Goal: Transaction & Acquisition: Obtain resource

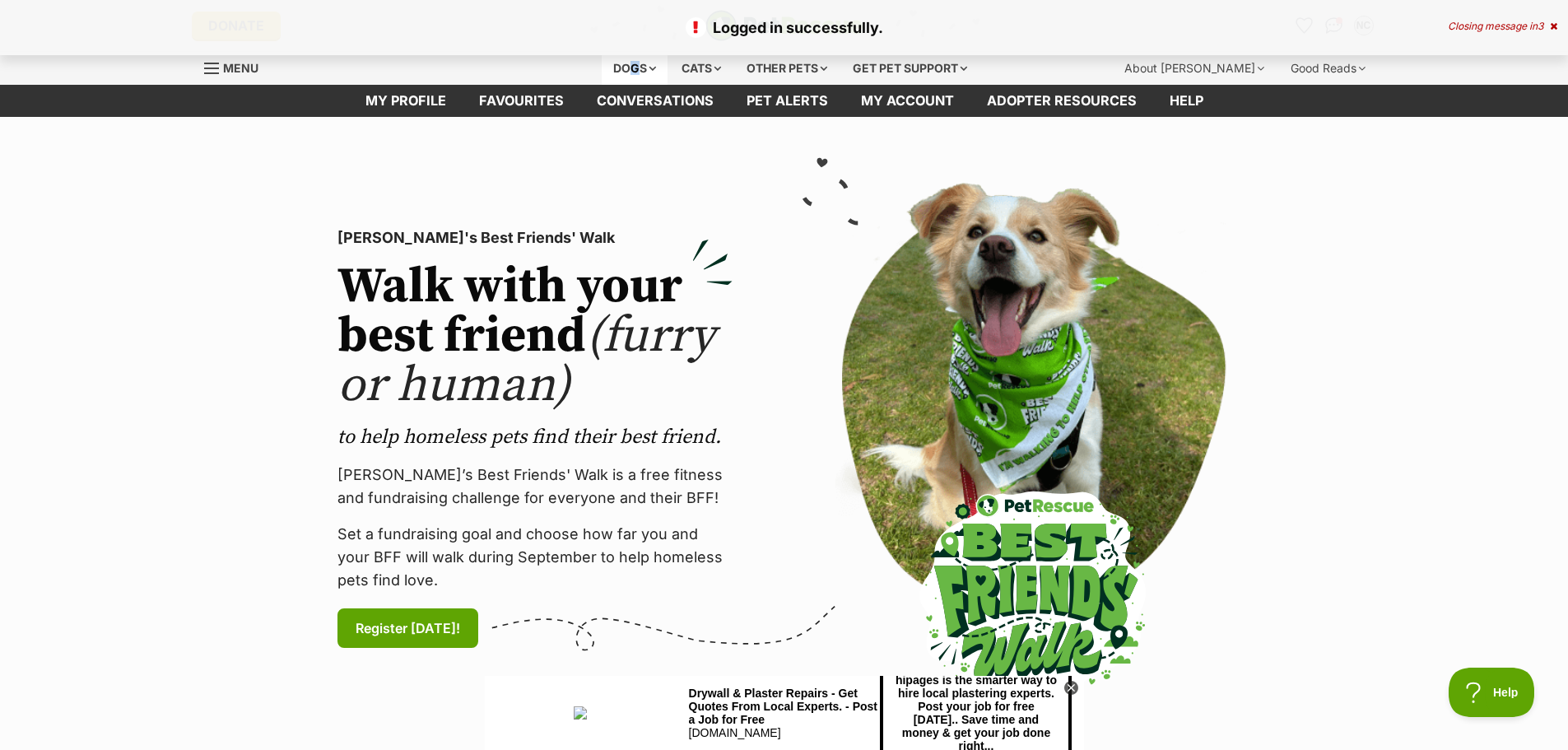
click at [620, 69] on div "Dogs" at bounding box center [635, 68] width 66 height 33
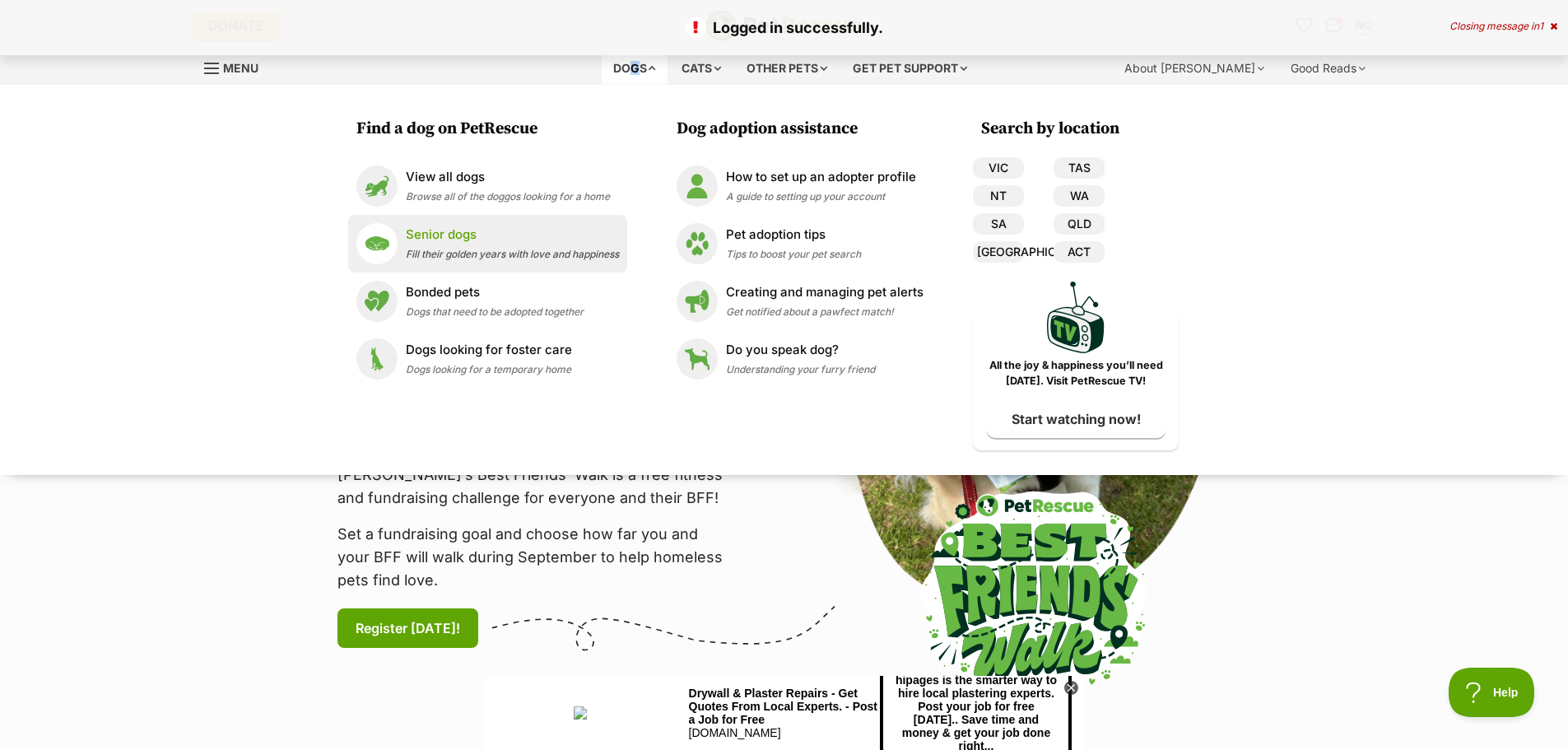
click at [408, 248] on span "Fill their golden years with love and happiness" at bounding box center [512, 254] width 214 height 12
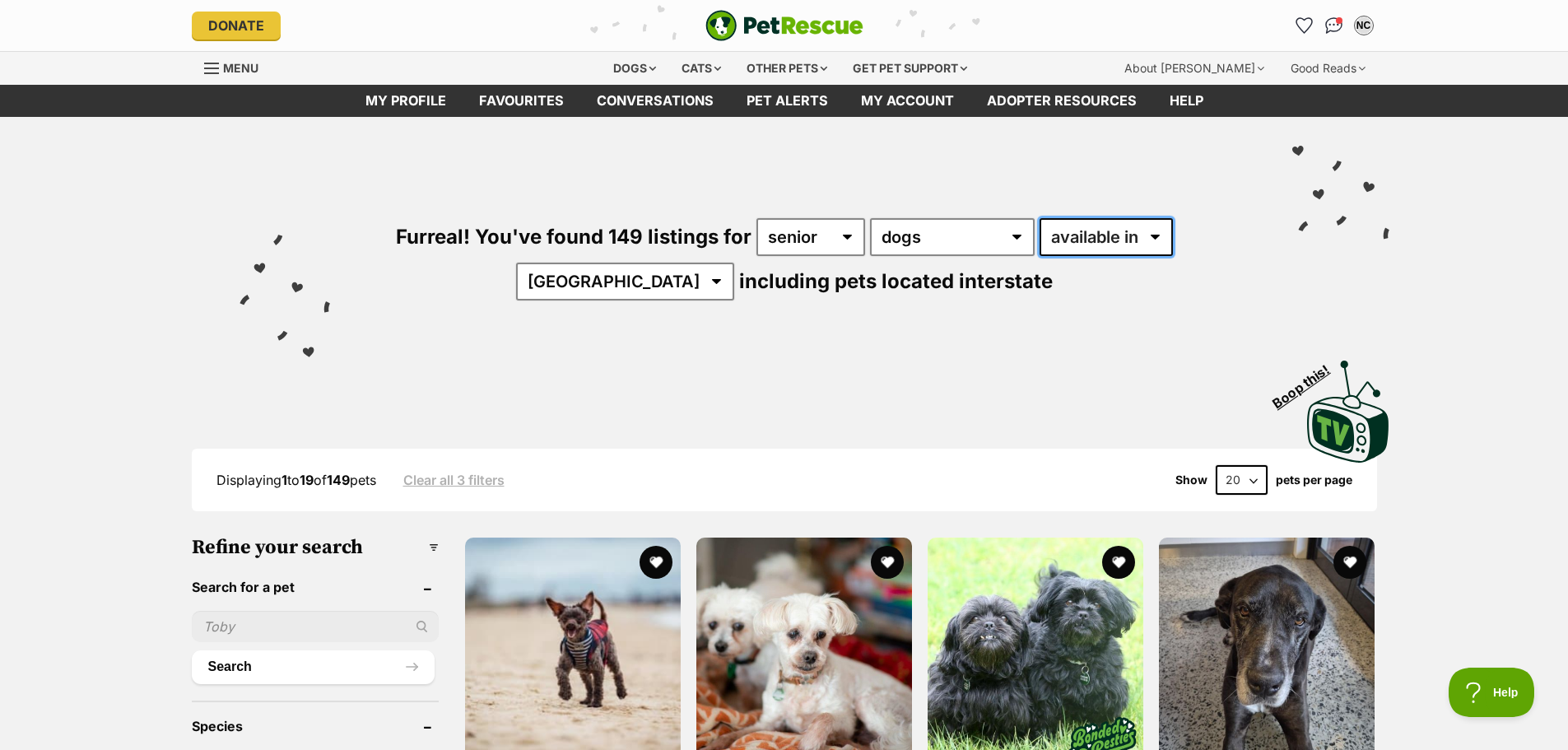
click at [1101, 246] on select "available in located in" at bounding box center [1107, 237] width 134 height 38
select select "disabled"
click at [1040, 218] on select "available in located in" at bounding box center [1107, 237] width 134 height 38
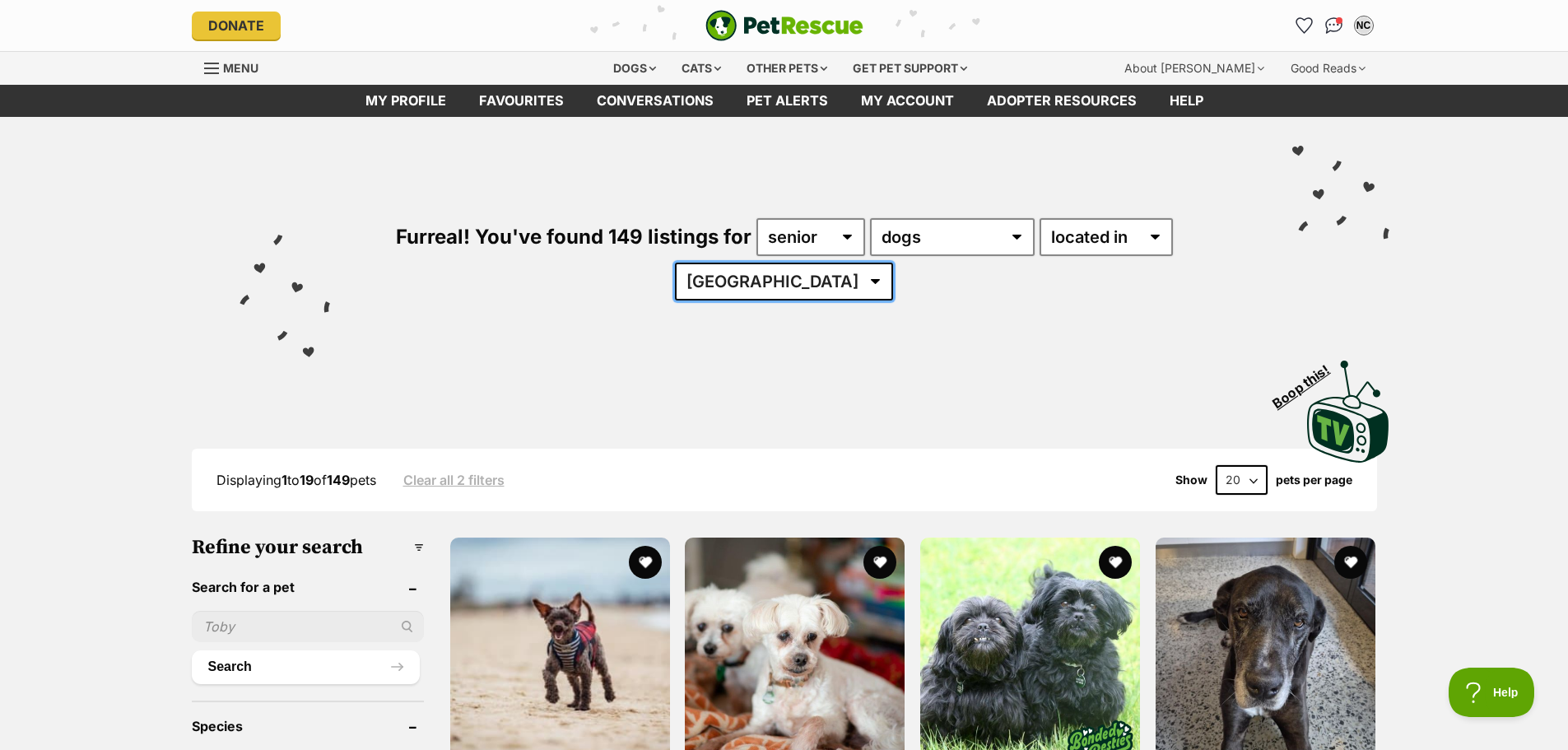
click at [826, 279] on select "Australia NSW QLD SA VIC WA" at bounding box center [784, 281] width 218 height 38
select select "QLD"
click at [725, 263] on select "Australia NSW QLD SA VIC WA" at bounding box center [784, 281] width 218 height 38
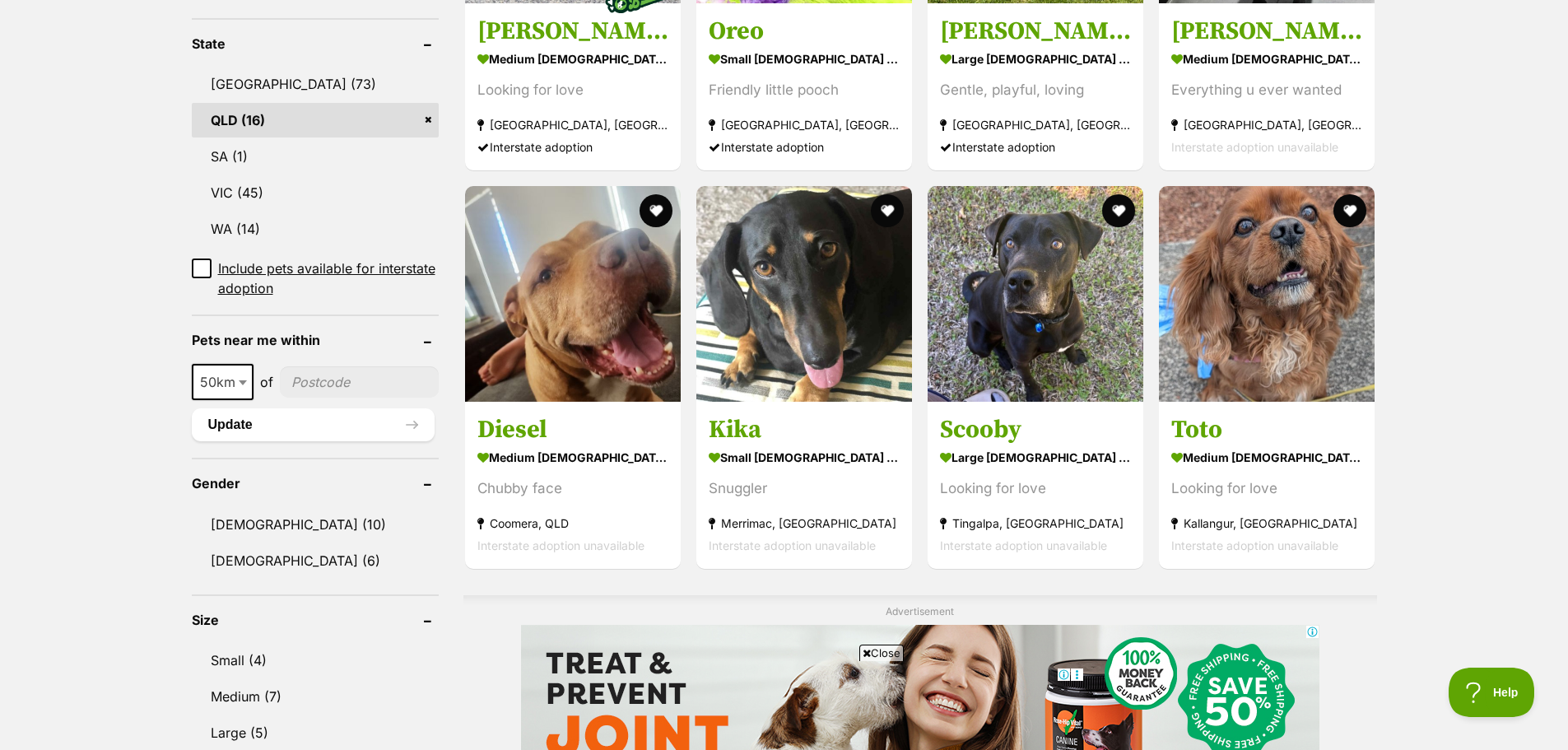
scroll to position [741, 0]
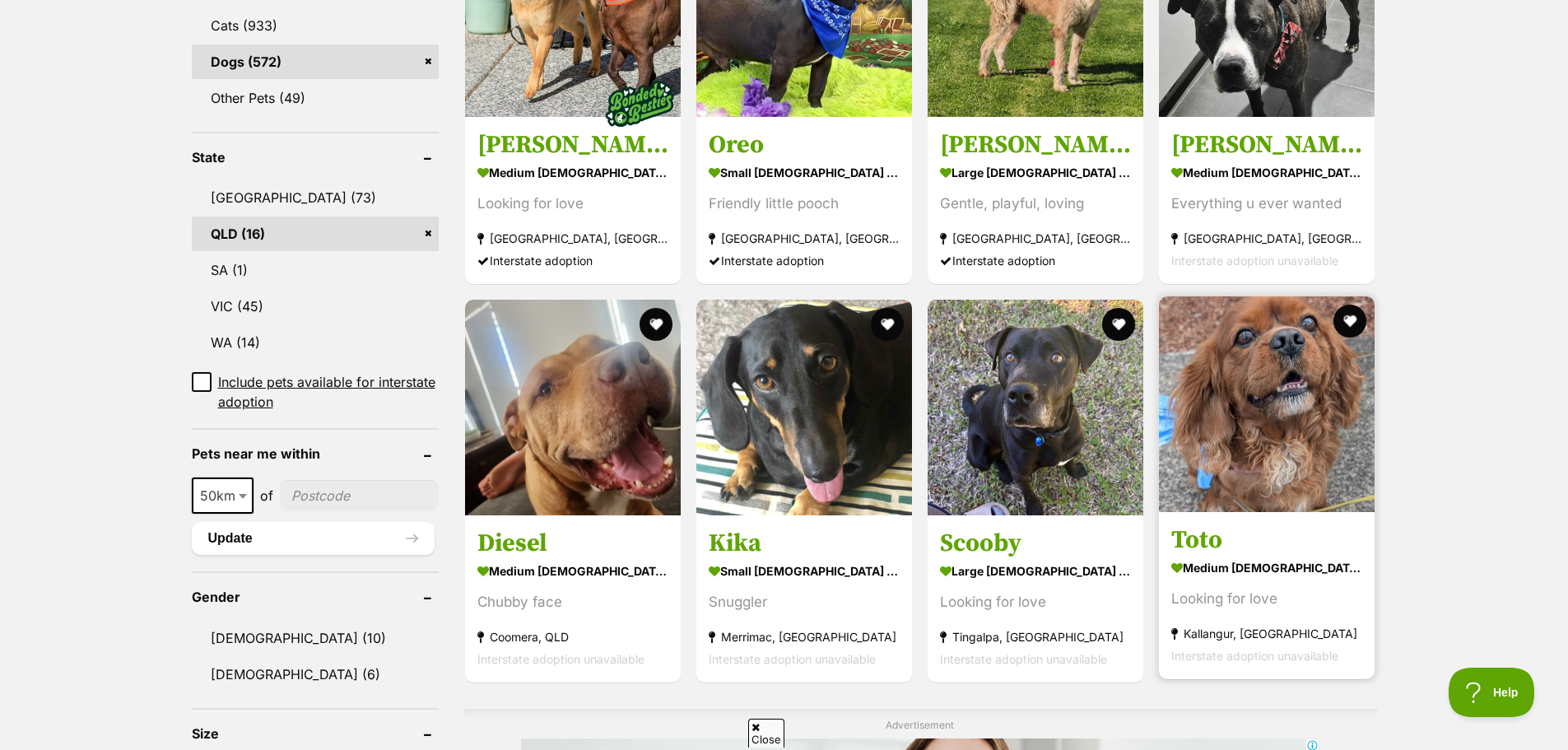
click at [1272, 387] on img at bounding box center [1266, 404] width 215 height 215
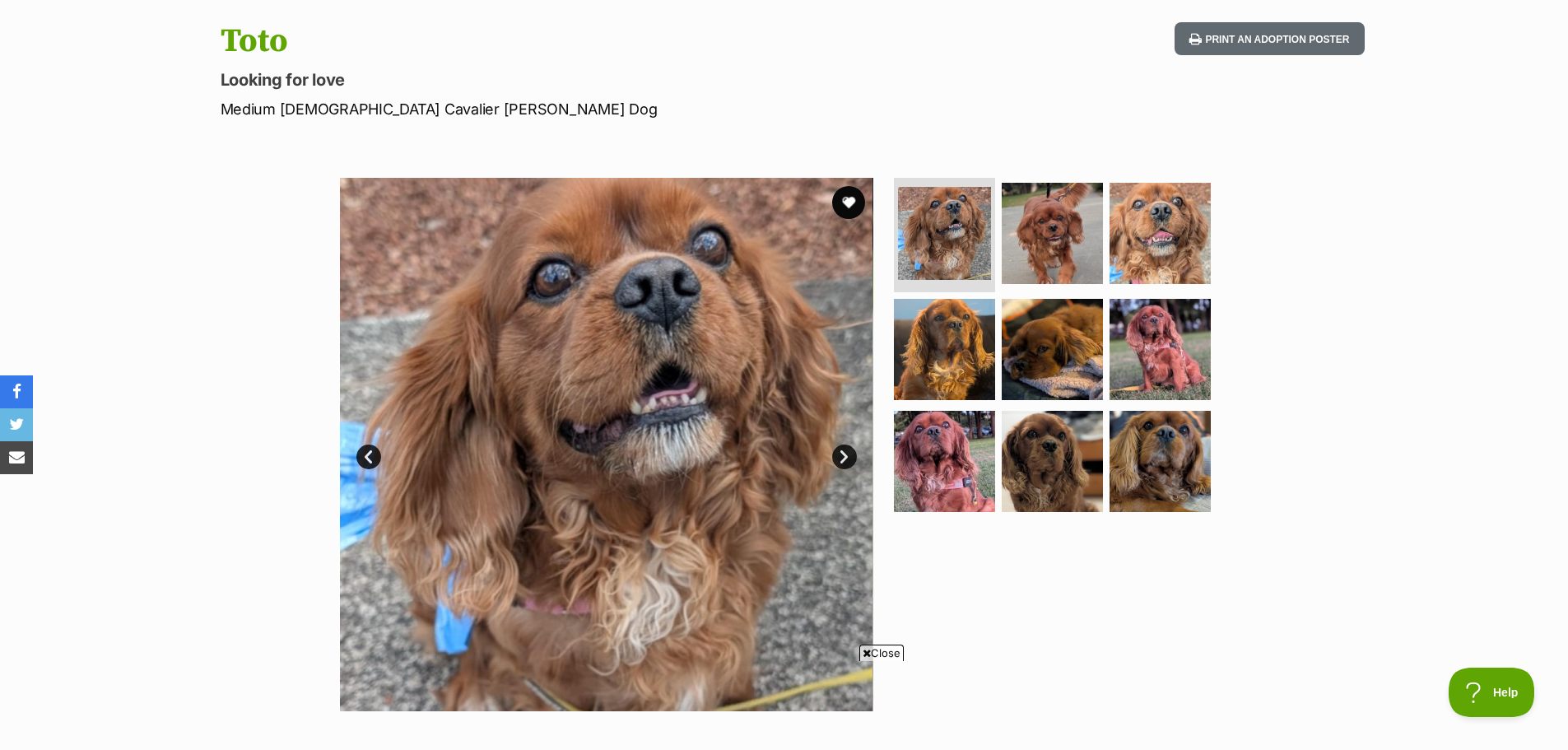
click at [846, 461] on link "Next" at bounding box center [845, 457] width 25 height 25
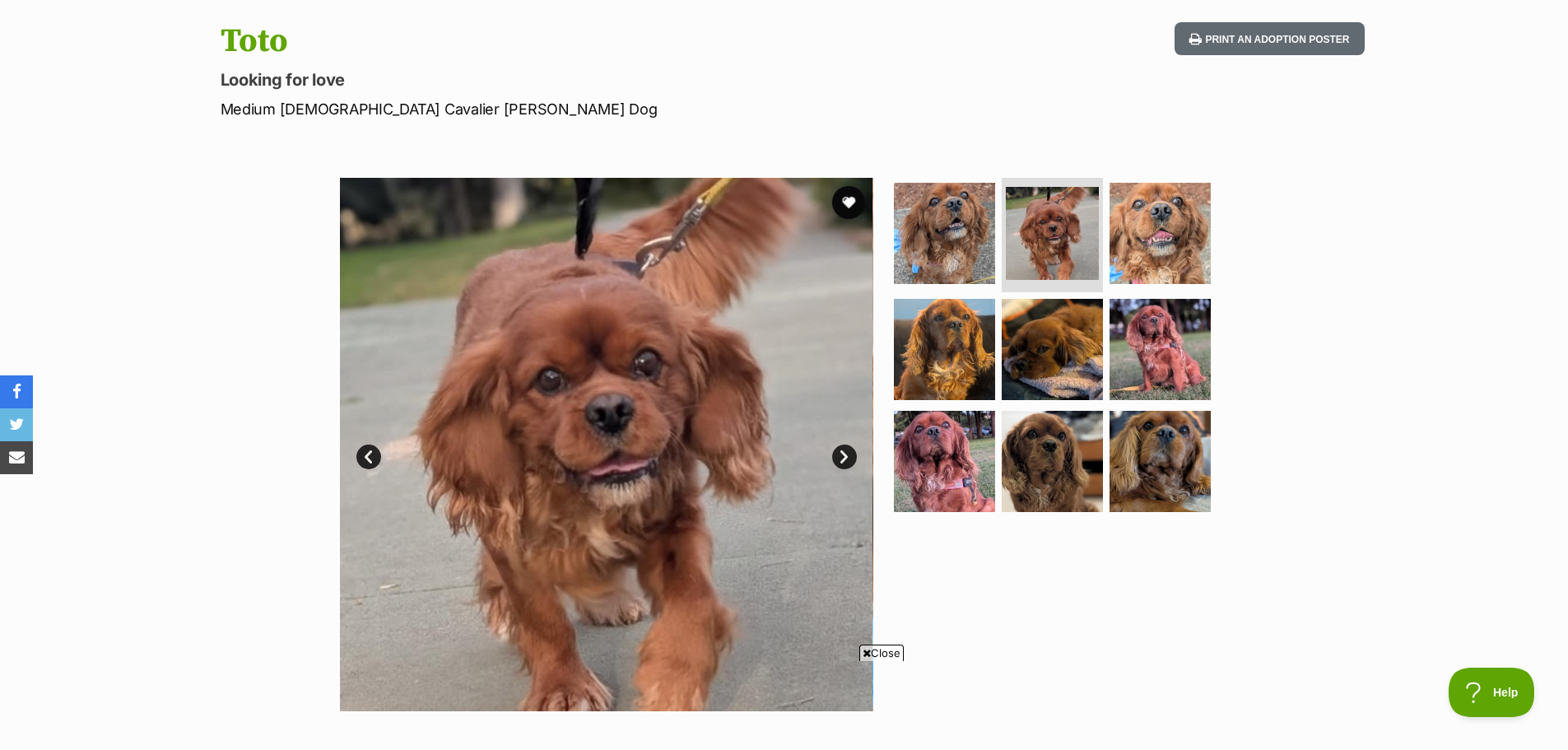
click at [846, 458] on link "Next" at bounding box center [845, 457] width 25 height 25
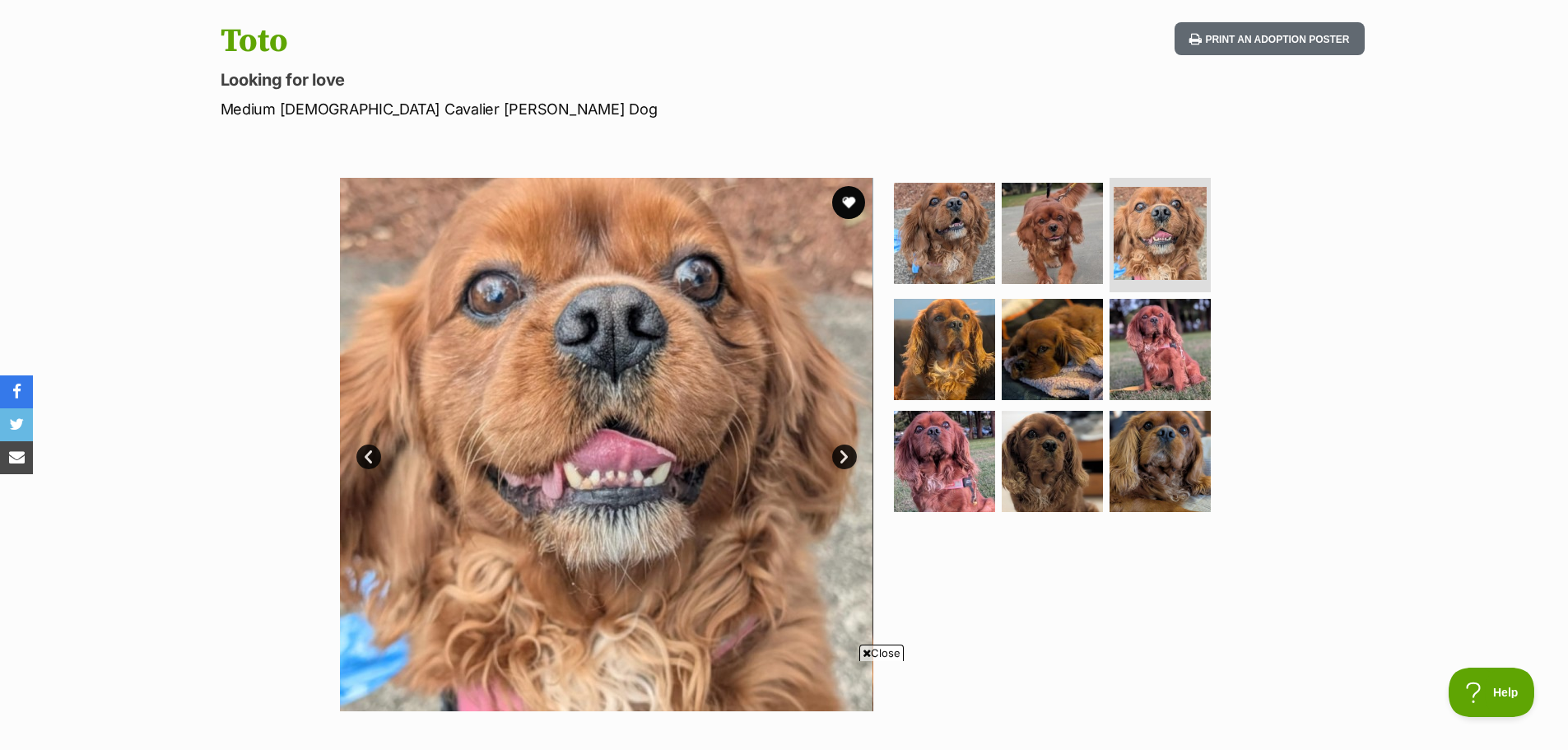
click at [846, 458] on link "Next" at bounding box center [845, 457] width 25 height 25
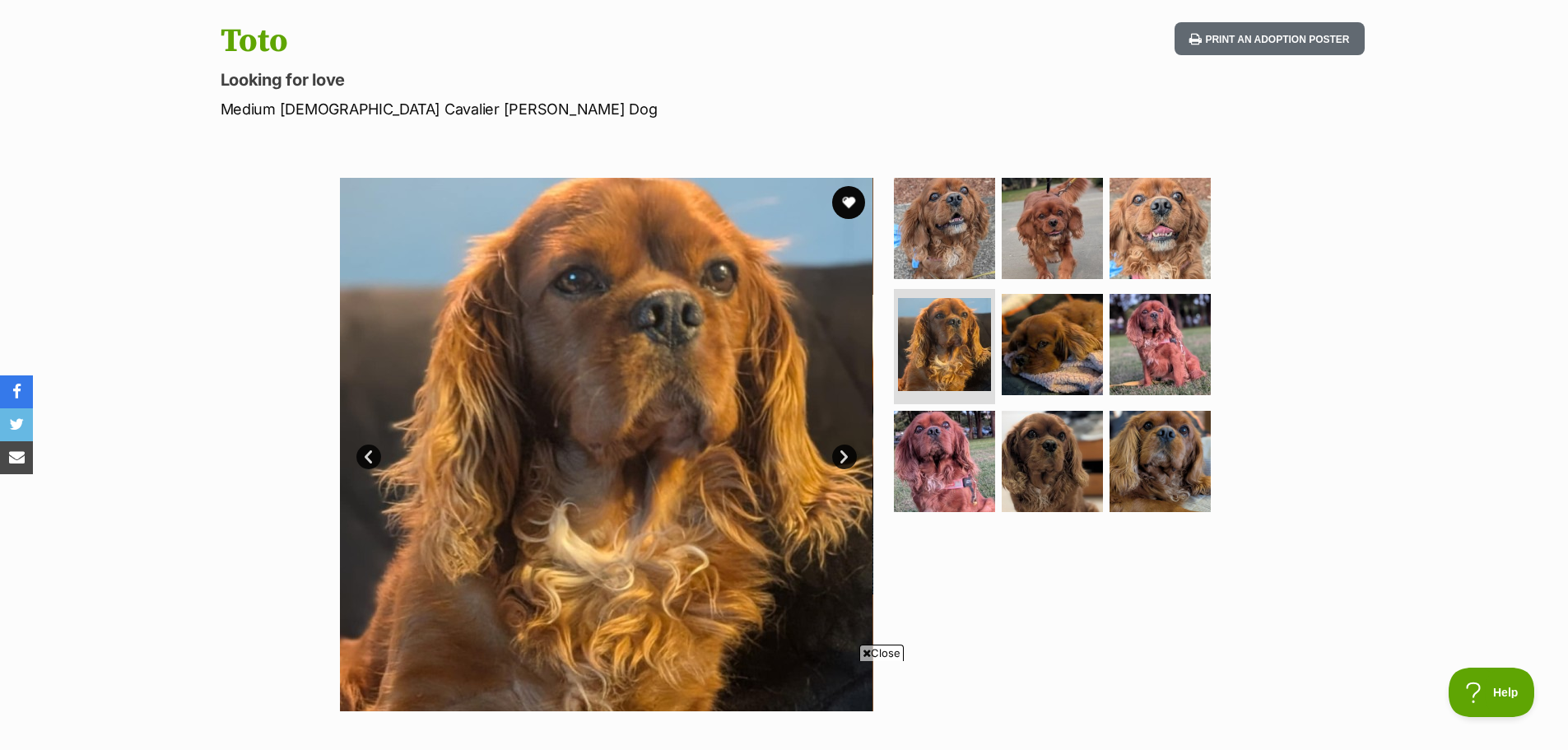
click at [846, 458] on link "Next" at bounding box center [845, 457] width 25 height 25
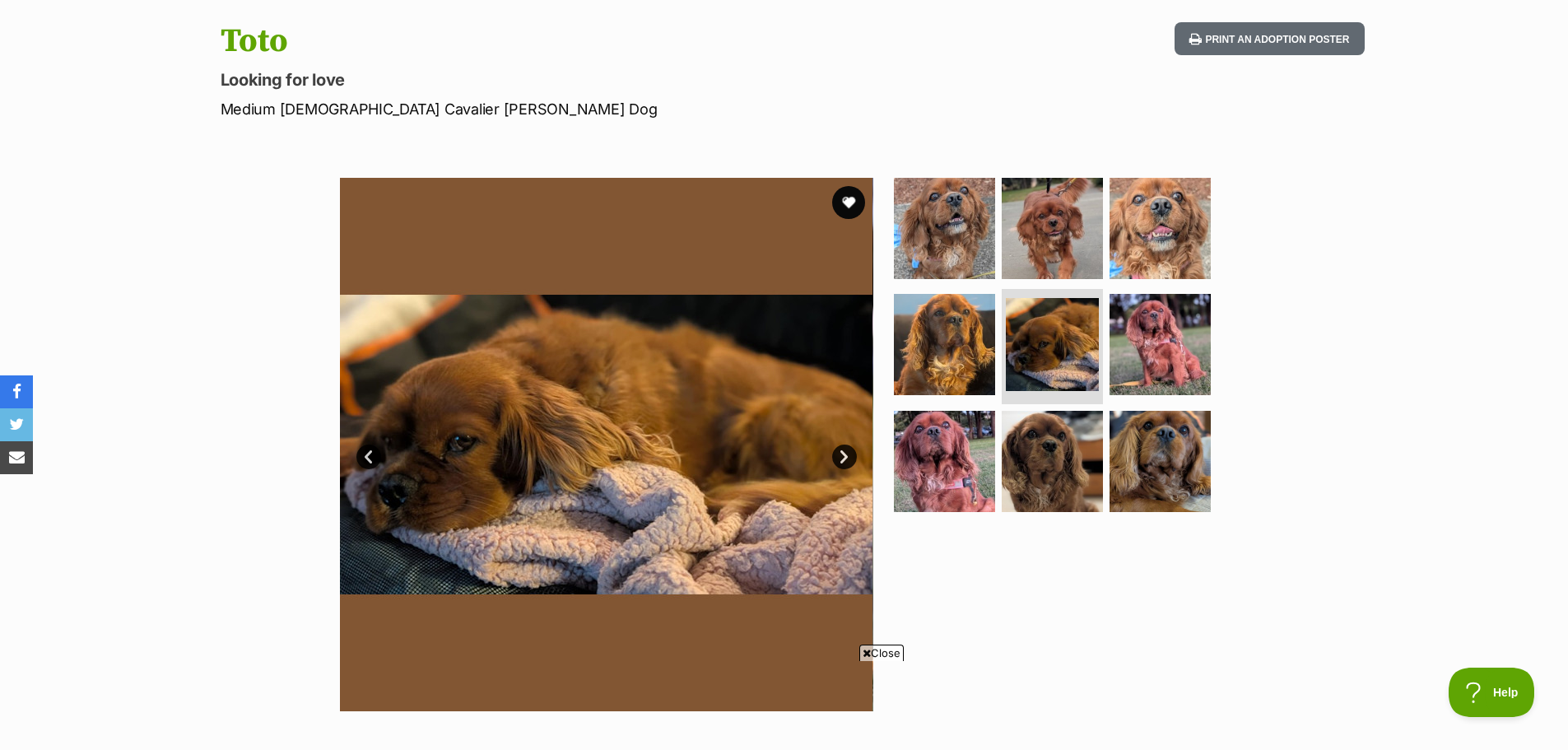
click at [846, 458] on link "Next" at bounding box center [845, 457] width 25 height 25
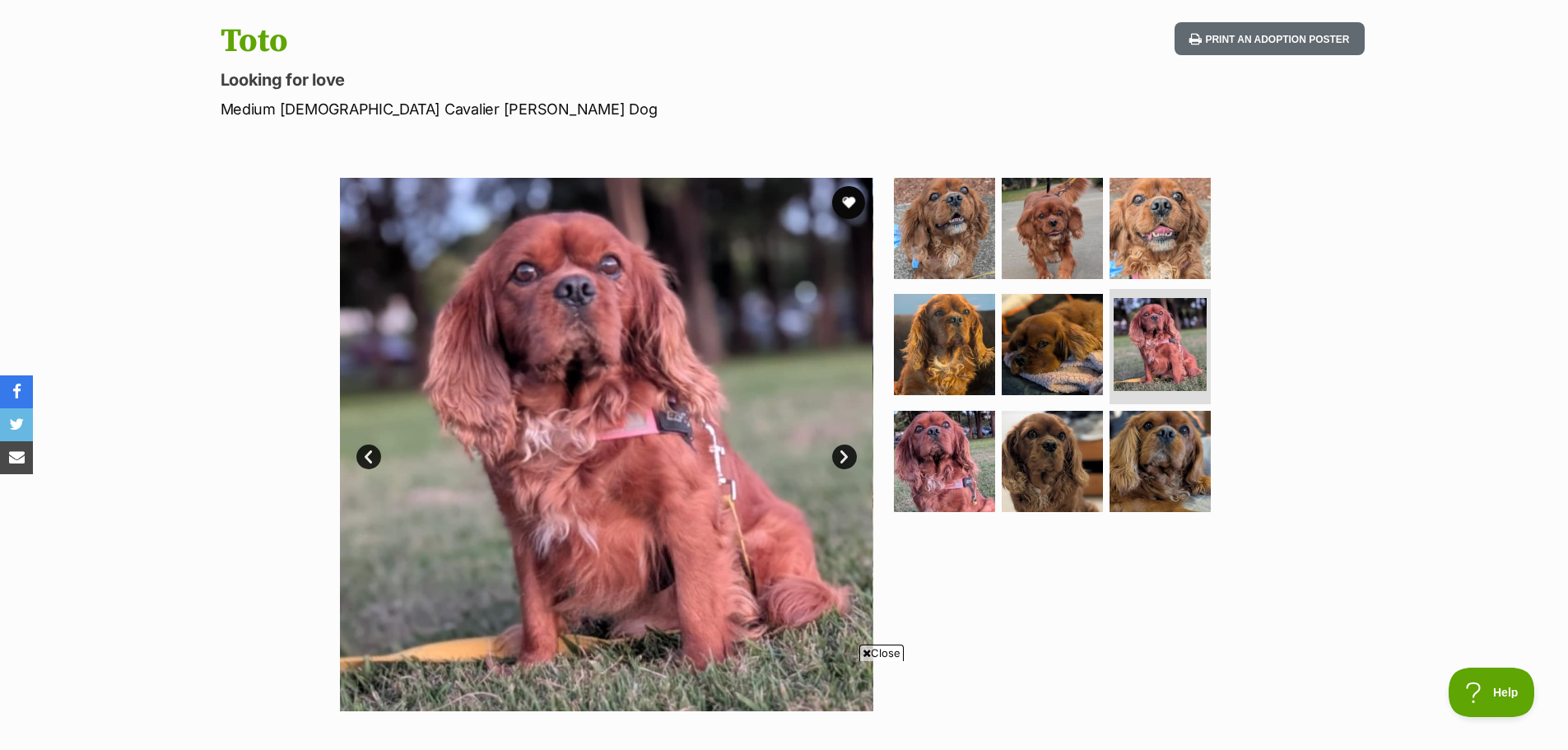
click at [846, 458] on link "Next" at bounding box center [845, 457] width 25 height 25
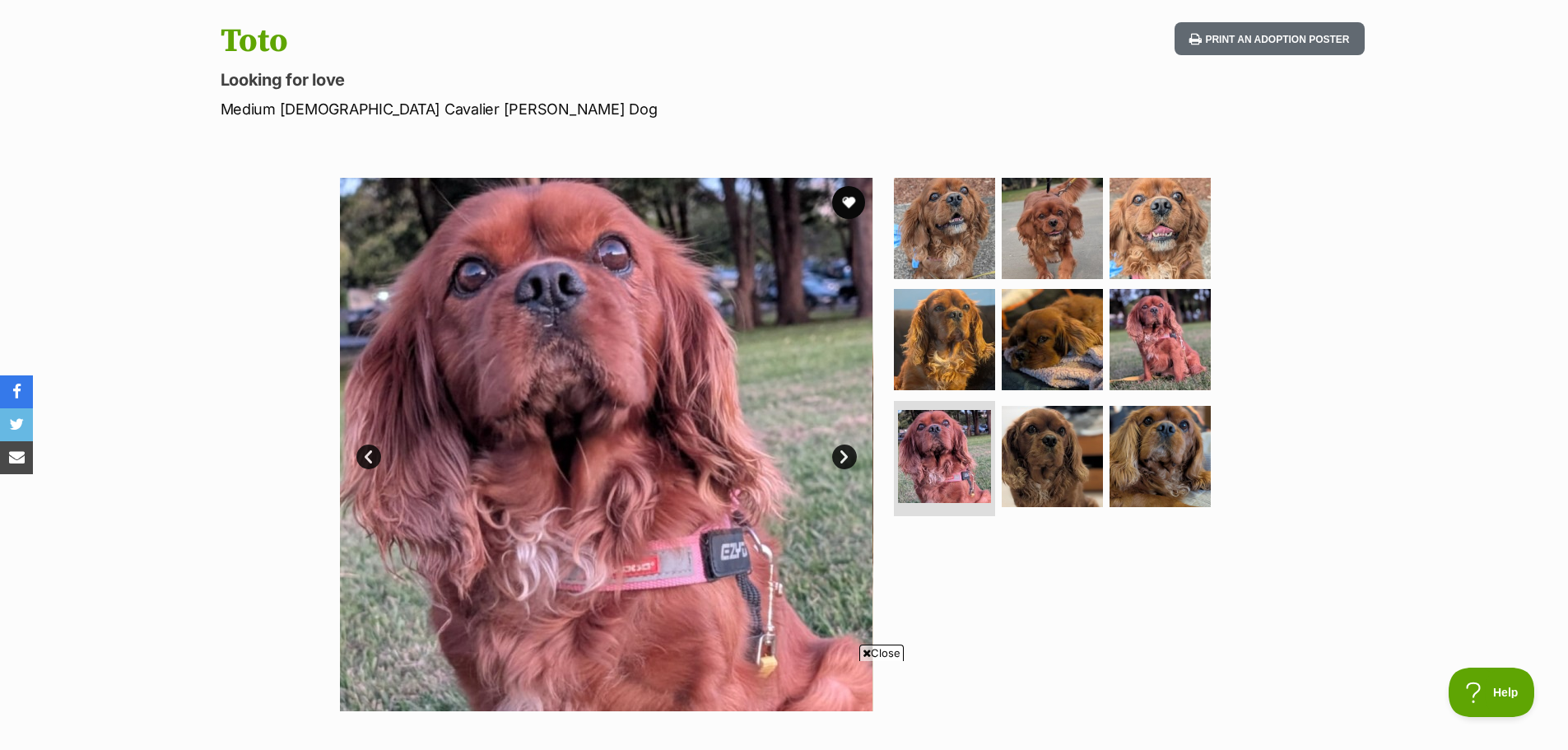
click at [846, 458] on link "Next" at bounding box center [845, 457] width 25 height 25
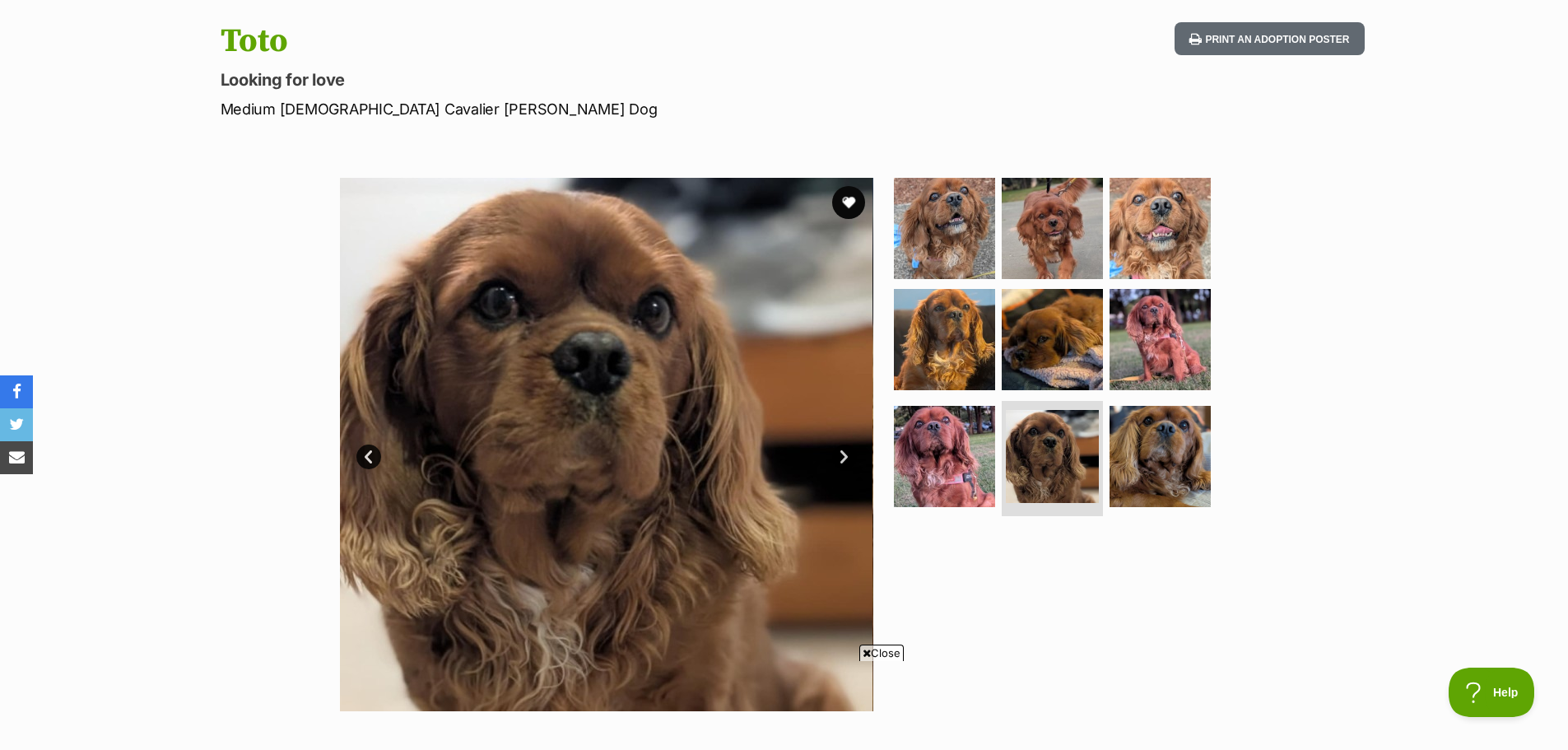
click at [846, 458] on link "Next" at bounding box center [845, 457] width 25 height 25
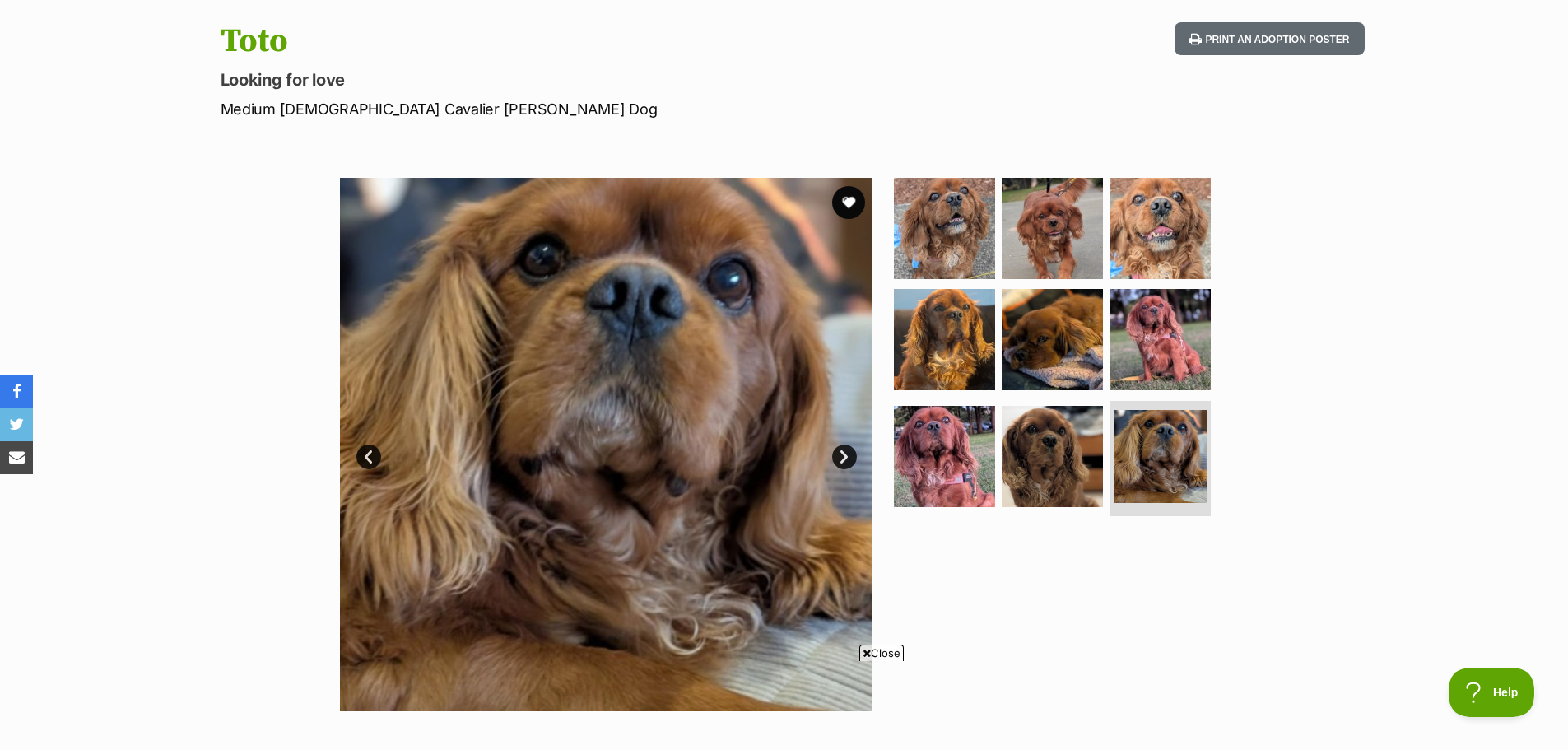
click at [846, 458] on link "Next" at bounding box center [845, 457] width 25 height 25
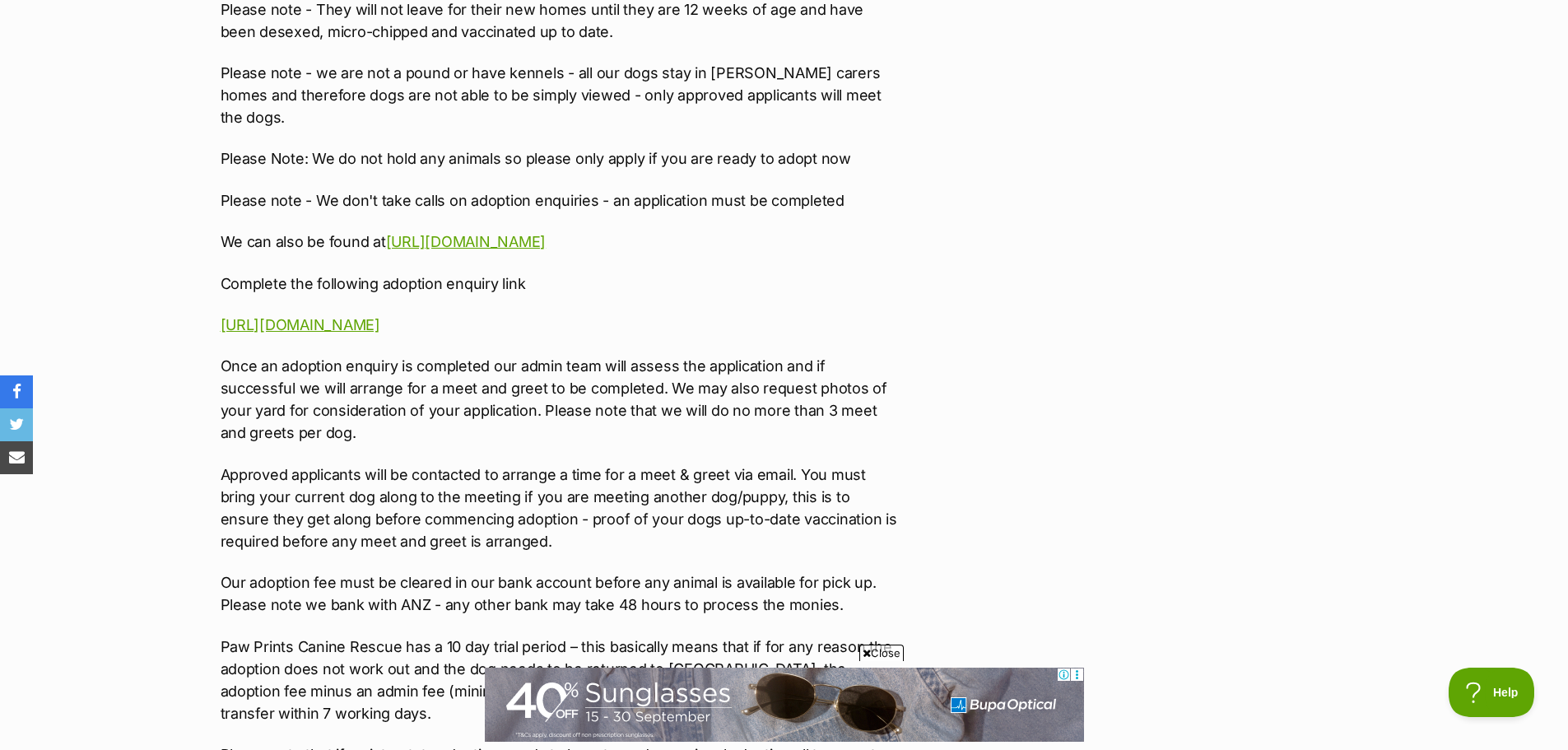
scroll to position [2470, 0]
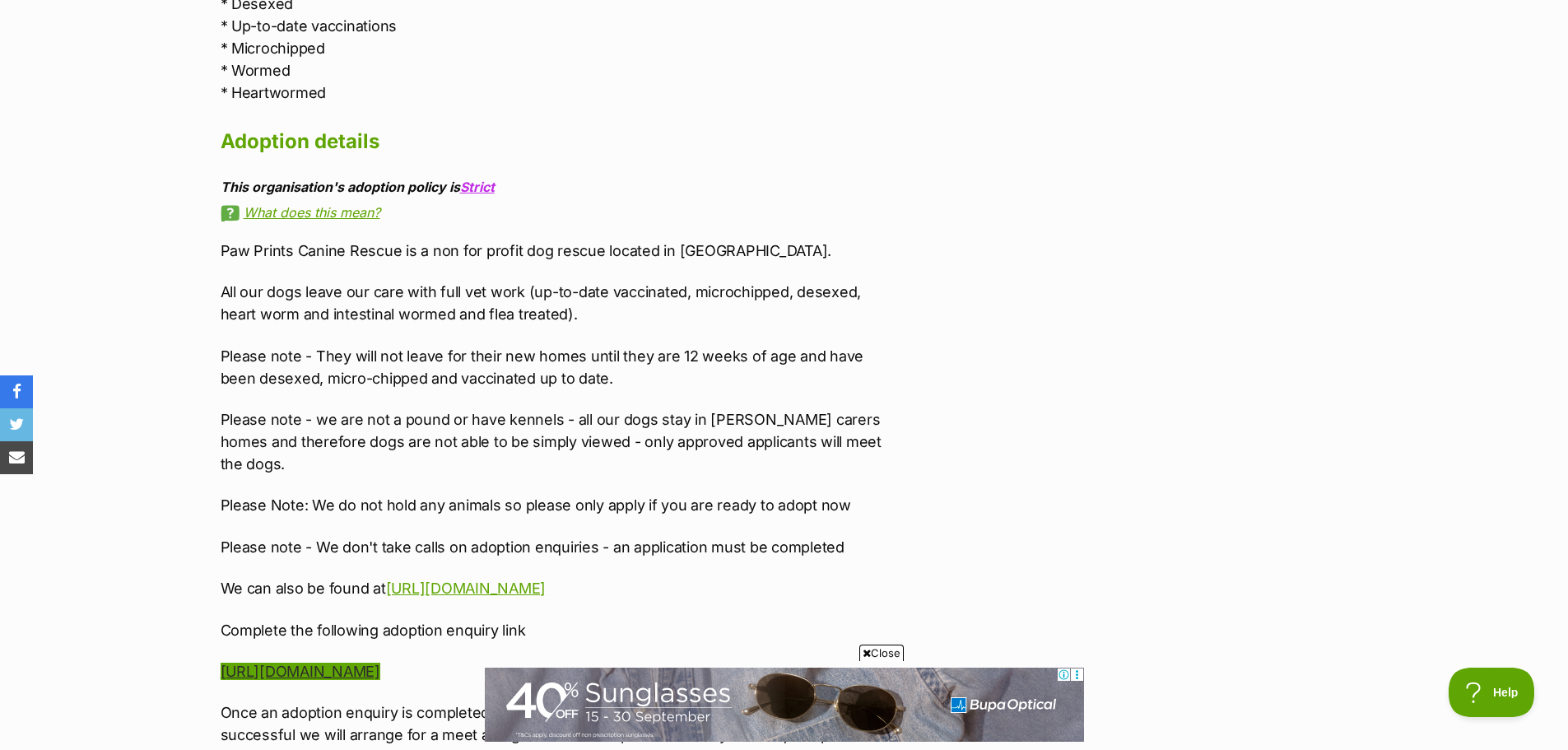
click at [338, 663] on link "[URL][DOMAIN_NAME]" at bounding box center [301, 672] width 160 height 18
